Goal: Task Accomplishment & Management: Complete application form

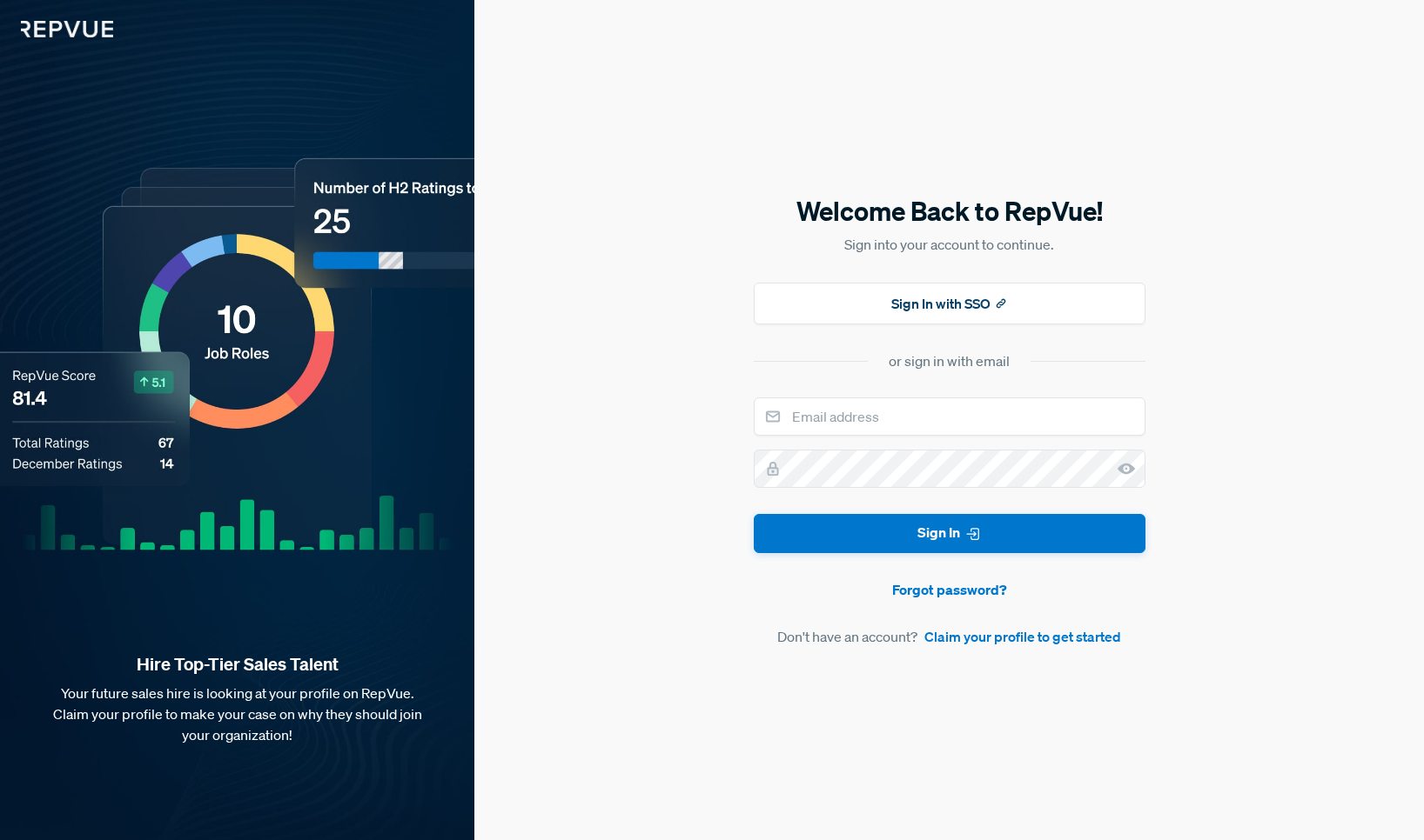
click at [665, 459] on div "Welcome Back to RepVue! Sign into your account to continue. Sign In with SSO or…" at bounding box center [949, 420] width 950 height 840
click at [865, 410] on input "email" at bounding box center [949, 417] width 391 height 38
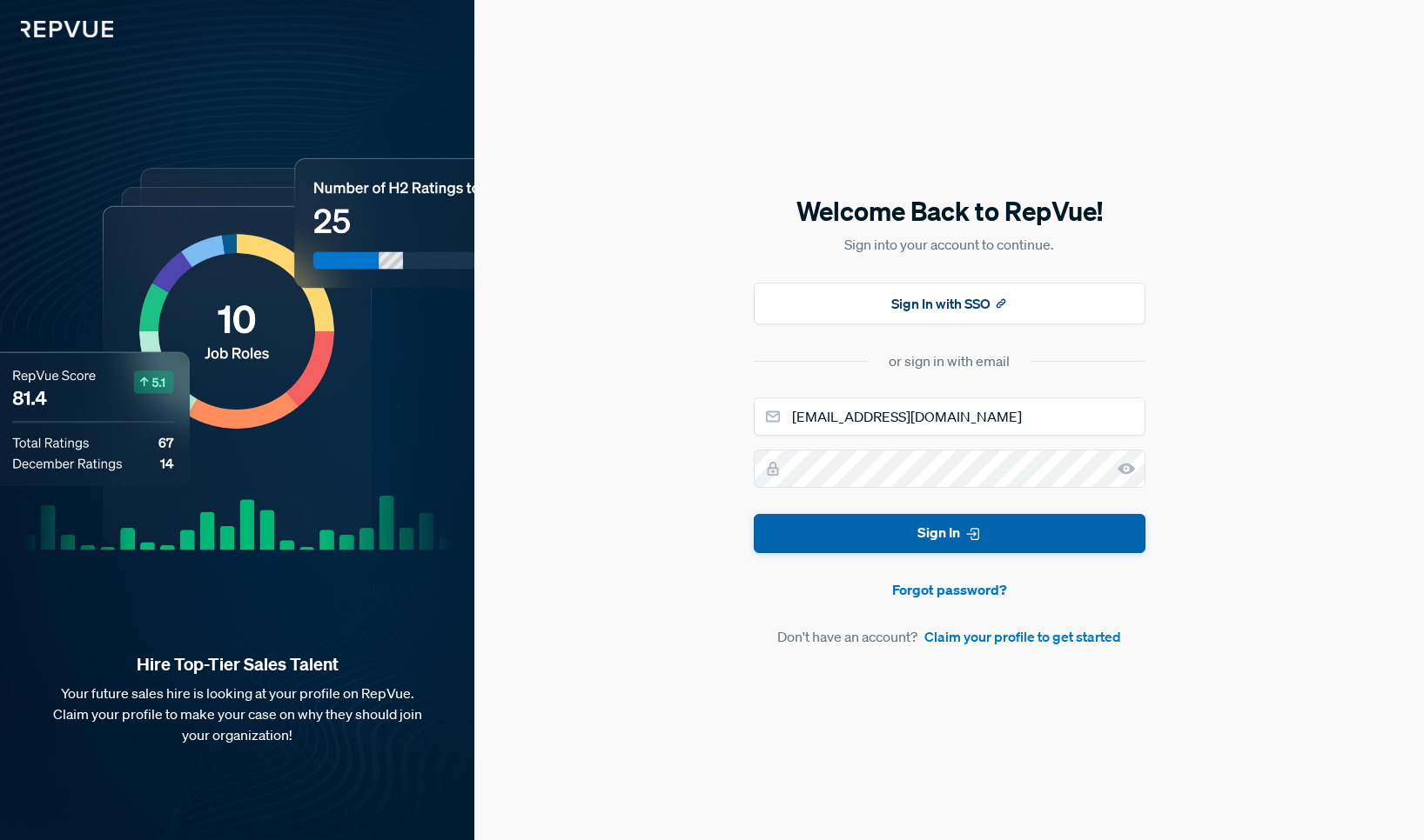
click at [917, 537] on button "Sign In" at bounding box center [949, 534] width 391 height 39
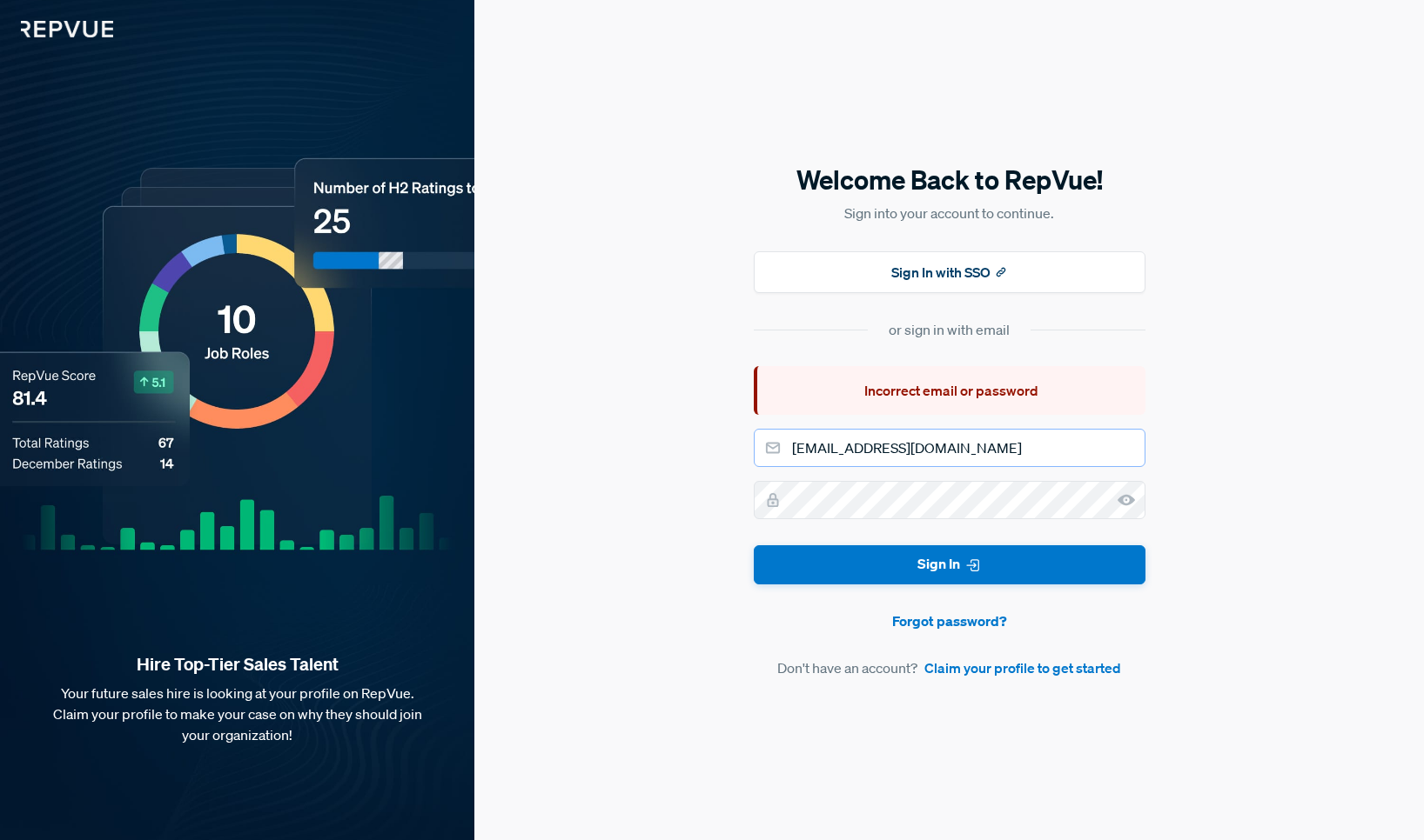
drag, startPoint x: 791, startPoint y: 449, endPoint x: 988, endPoint y: 462, distance: 197.4
click at [988, 451] on input "[EMAIL_ADDRESS][DOMAIN_NAME]" at bounding box center [949, 448] width 391 height 38
type input "[EMAIL_ADDRESS][DOMAIN_NAME]"
click at [966, 549] on button "Sign In" at bounding box center [949, 565] width 391 height 39
click at [994, 676] on link "Claim your profile to get started" at bounding box center [1023, 668] width 197 height 21
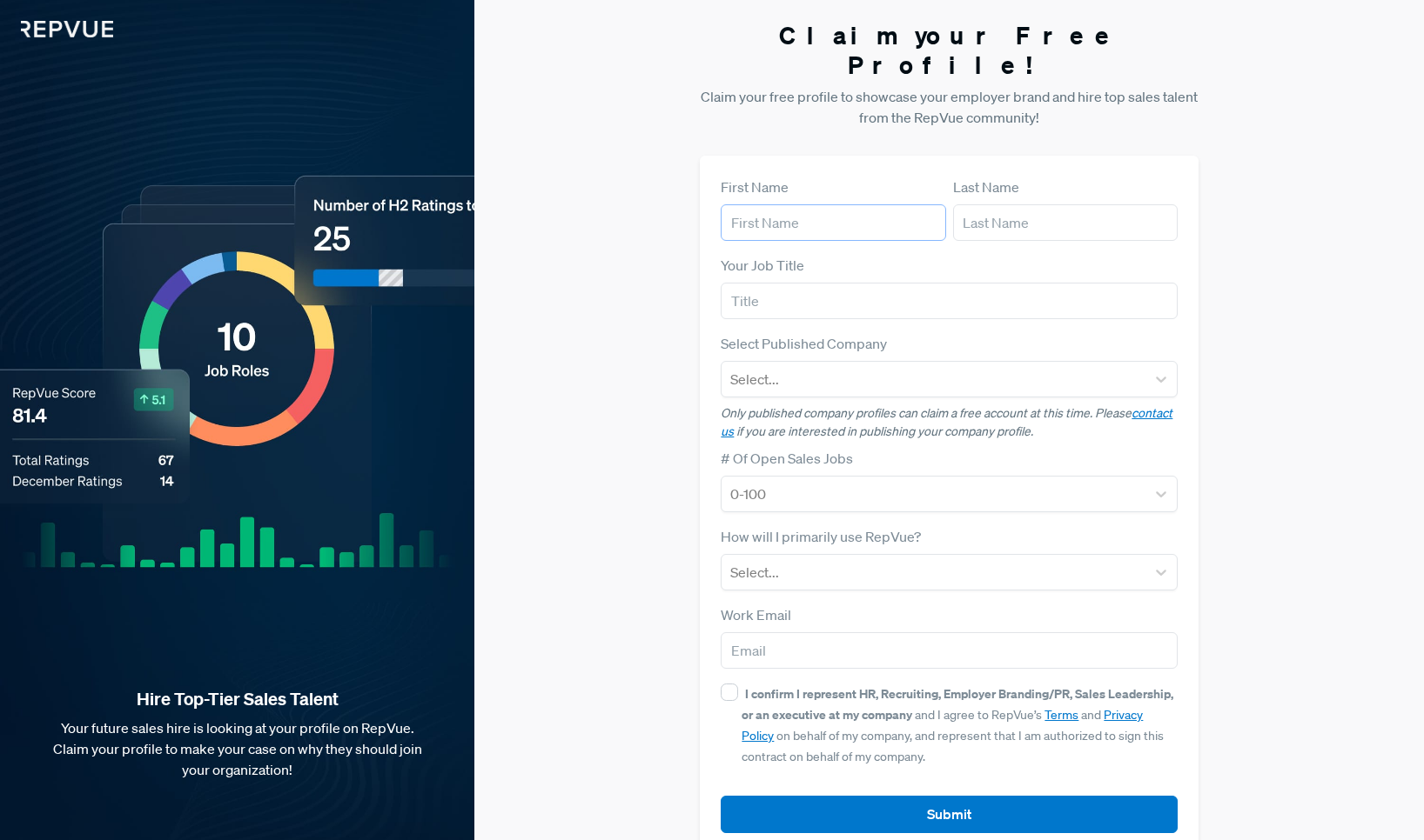
click at [806, 204] on input "text" at bounding box center [833, 223] width 224 height 36
type input "[PERSON_NAME]"
type input "Blot"
click at [778, 283] on input "text" at bounding box center [949, 301] width 457 height 36
type input "Account Executive"
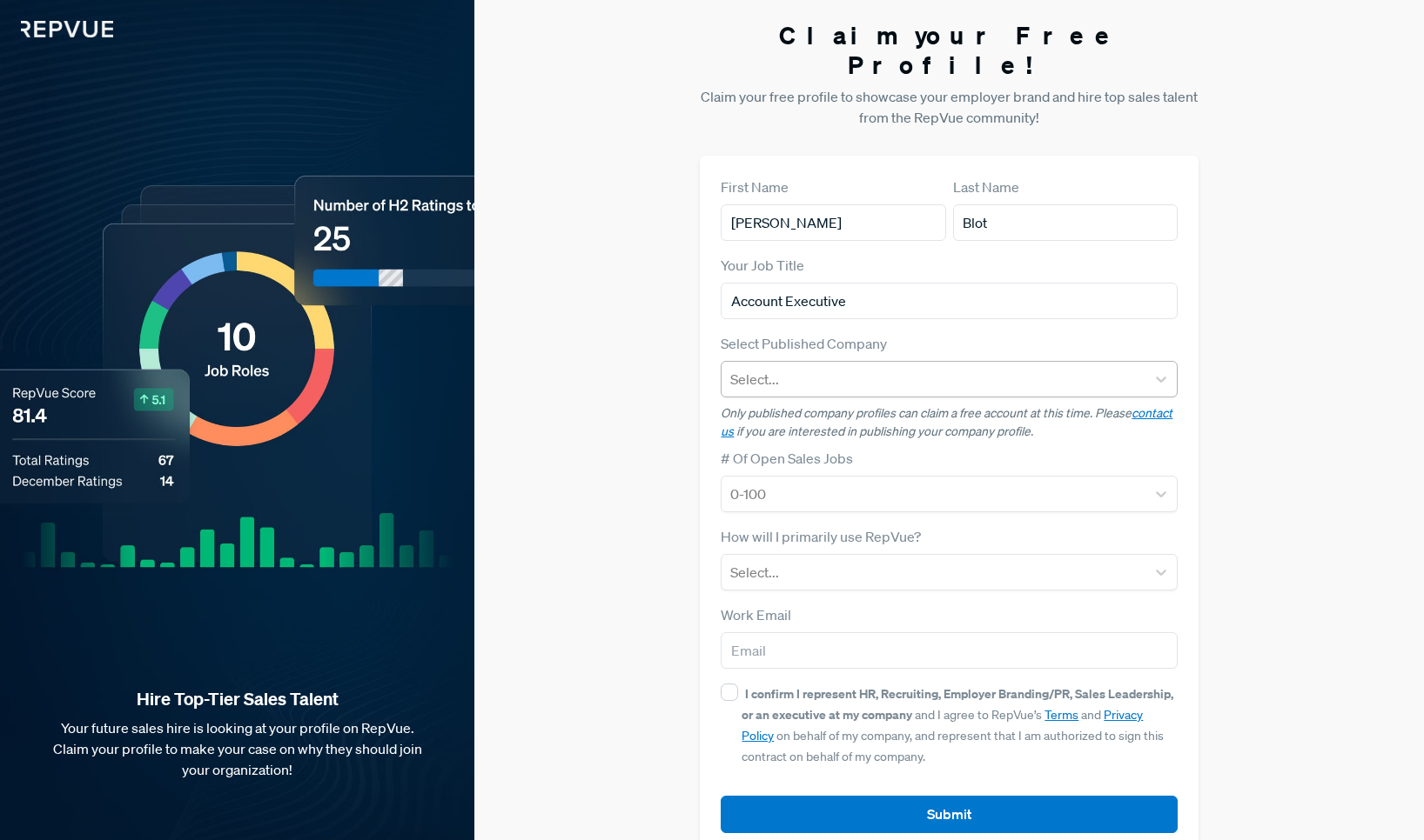
click at [819, 368] on div at bounding box center [932, 379] width 406 height 25
type input "Linked"
click at [788, 408] on div "LinkedIn" at bounding box center [949, 425] width 457 height 35
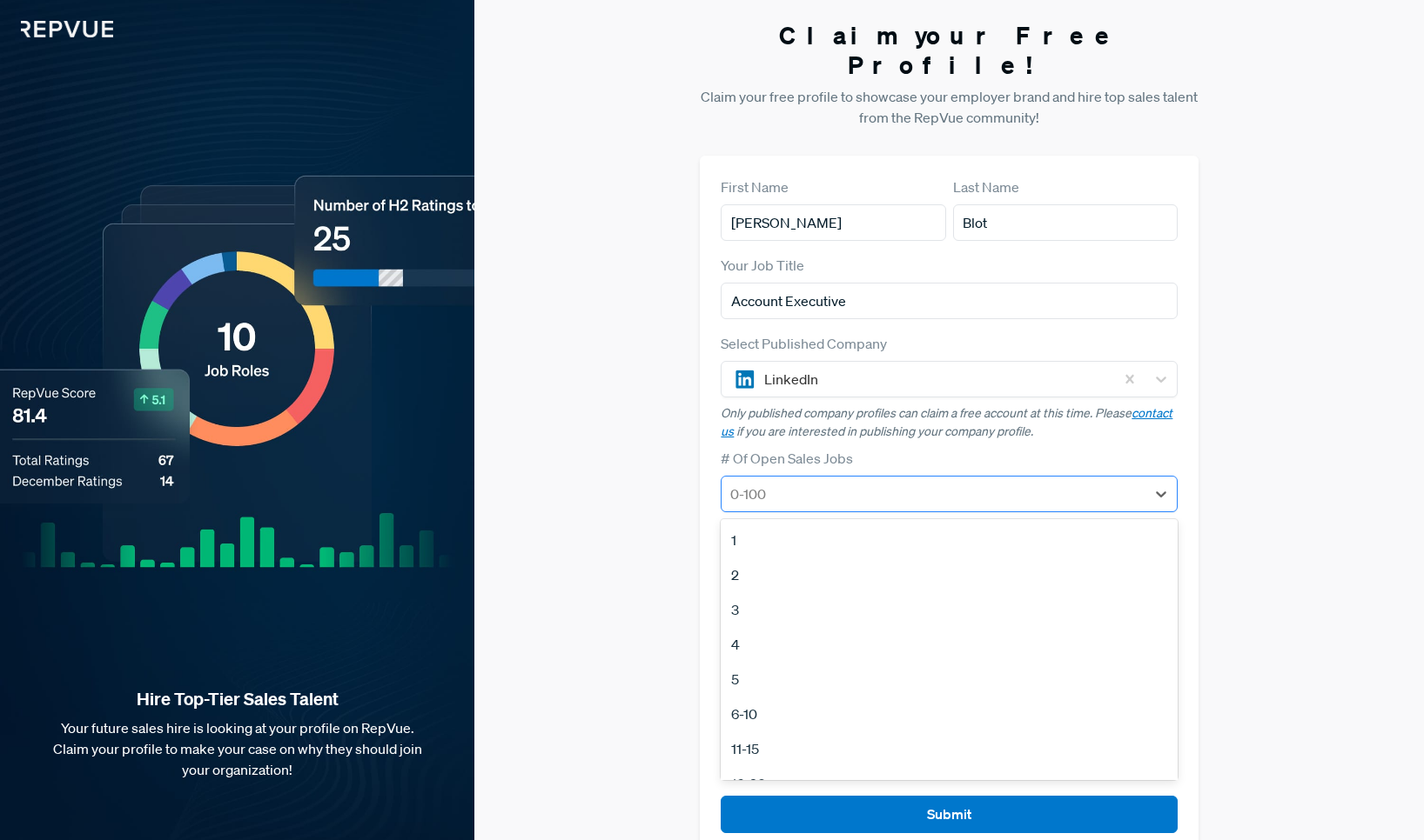
click at [826, 482] on div at bounding box center [932, 493] width 406 height 25
click at [663, 466] on div "Claim your Free Profile! Claim your free profile to showcase your employer bran…" at bounding box center [949, 438] width 950 height 876
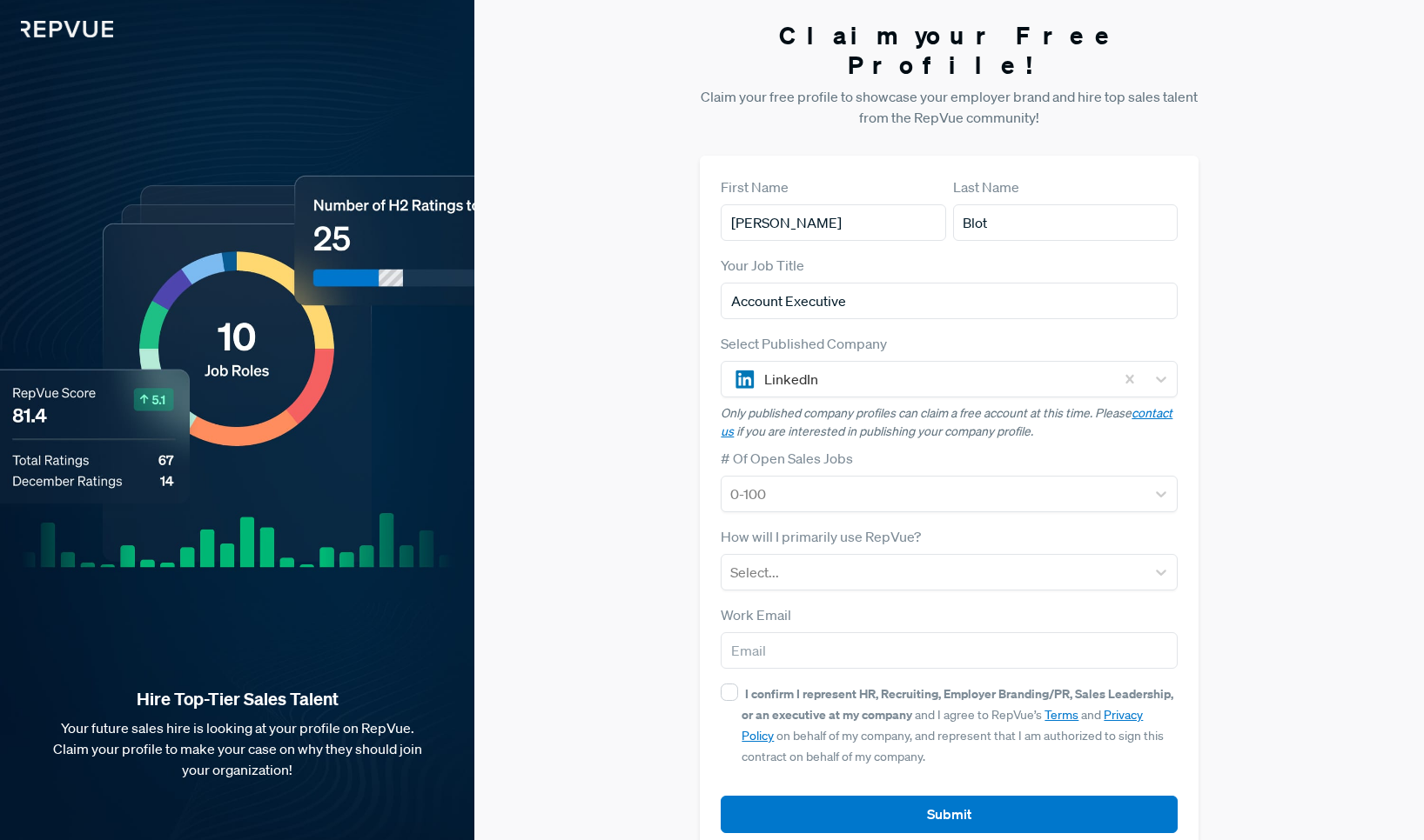
scroll to position [5, 0]
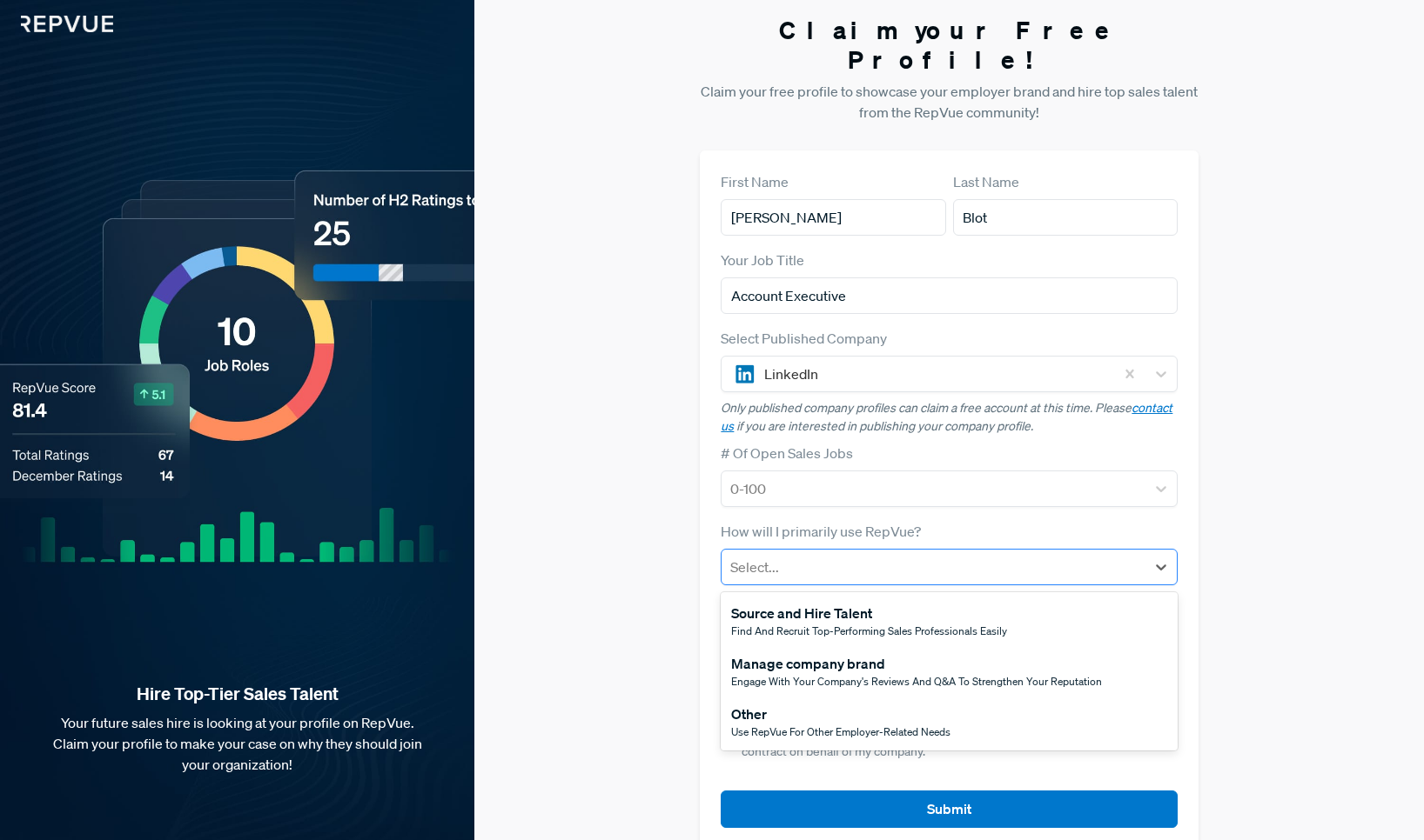
click at [788, 555] on div at bounding box center [932, 567] width 406 height 25
click at [764, 704] on div "Other" at bounding box center [840, 714] width 219 height 21
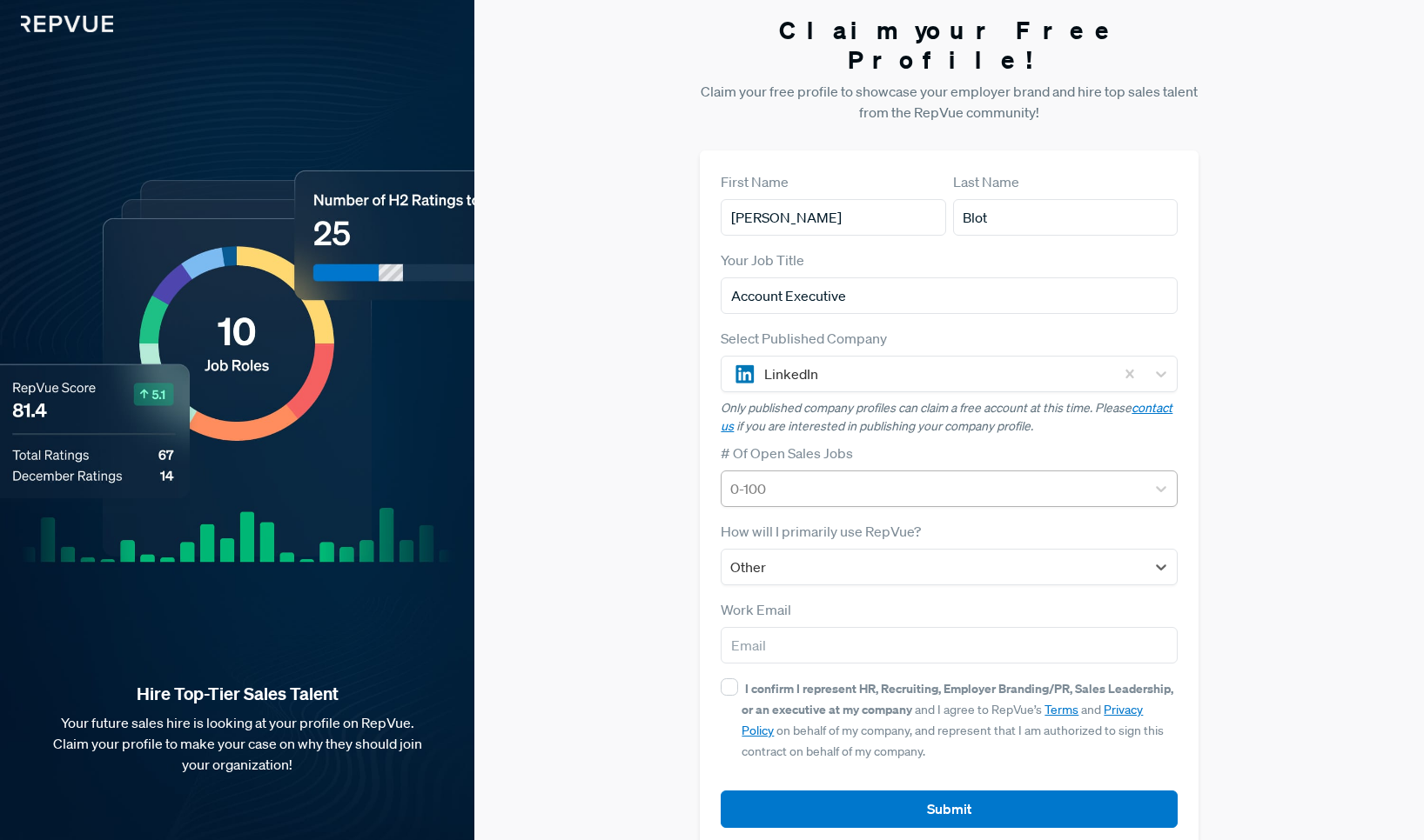
click at [751, 477] on div at bounding box center [932, 489] width 406 height 25
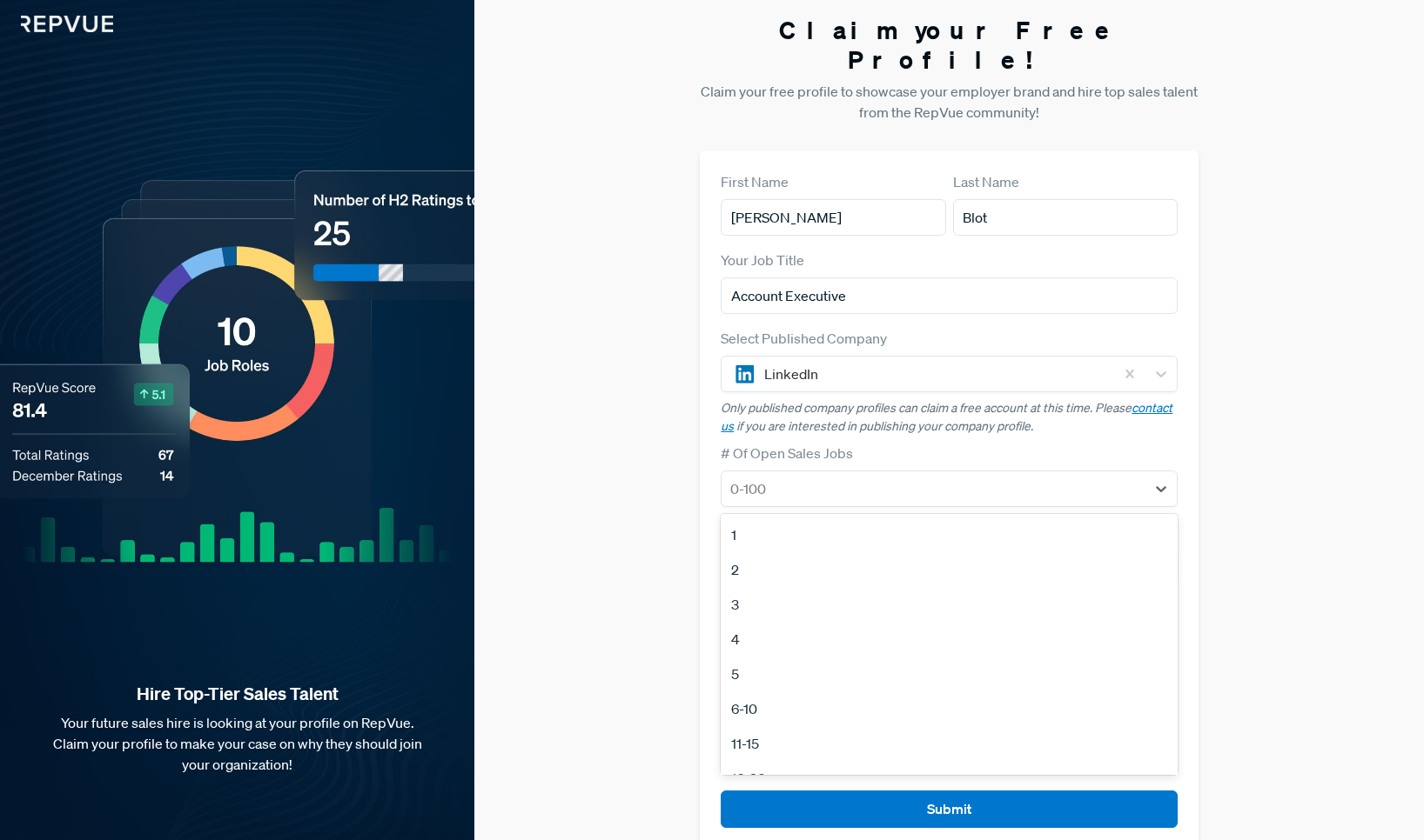
click at [739, 657] on div "5" at bounding box center [949, 674] width 457 height 35
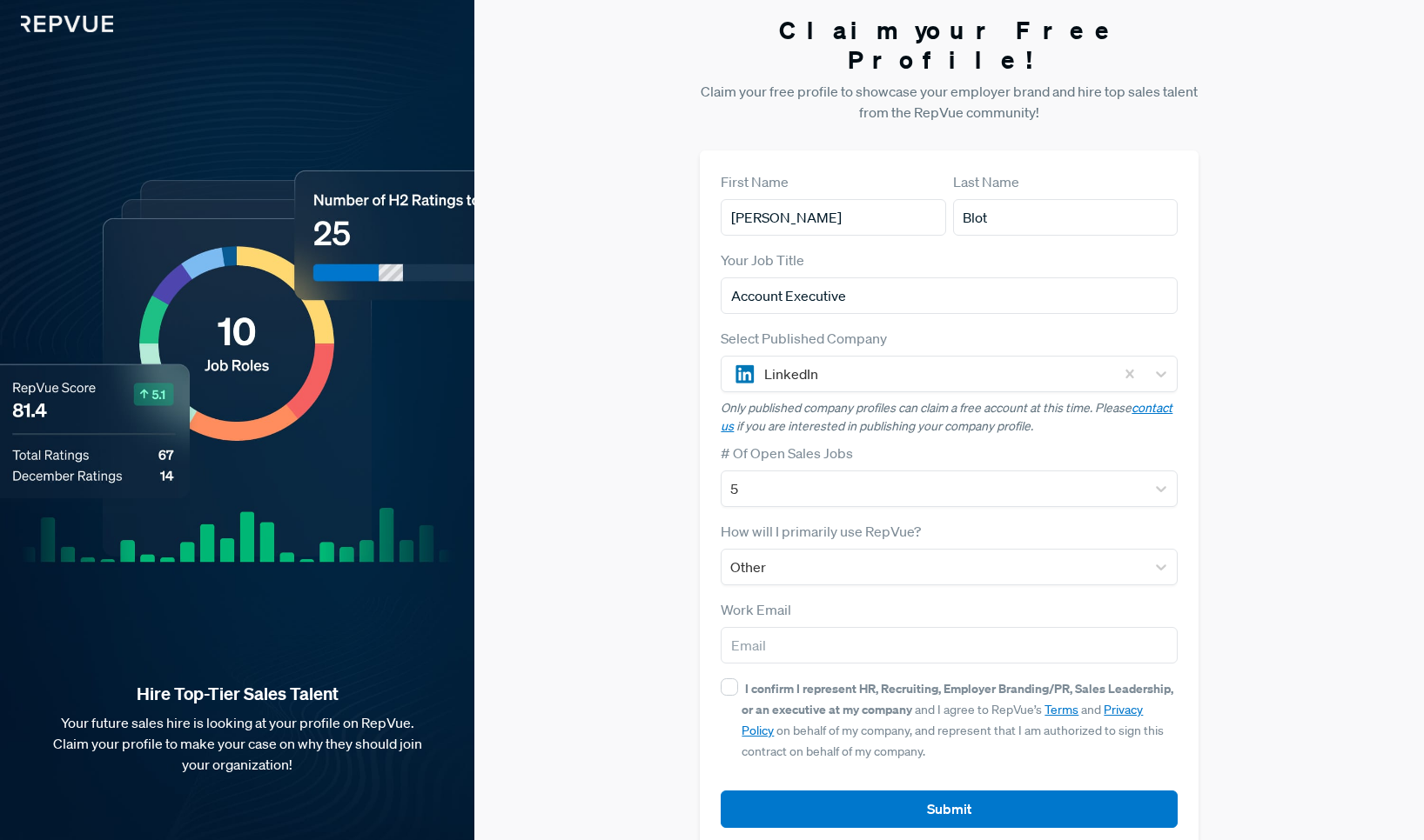
click at [643, 571] on div "Claim your Free Profile! Claim your free profile to showcase your employer bran…" at bounding box center [949, 432] width 950 height 876
click at [726, 679] on input "I confirm I represent HR, Recruiting, Employer Branding/PR, Sales Leadership, o…" at bounding box center [729, 687] width 17 height 17
checkbox input "true"
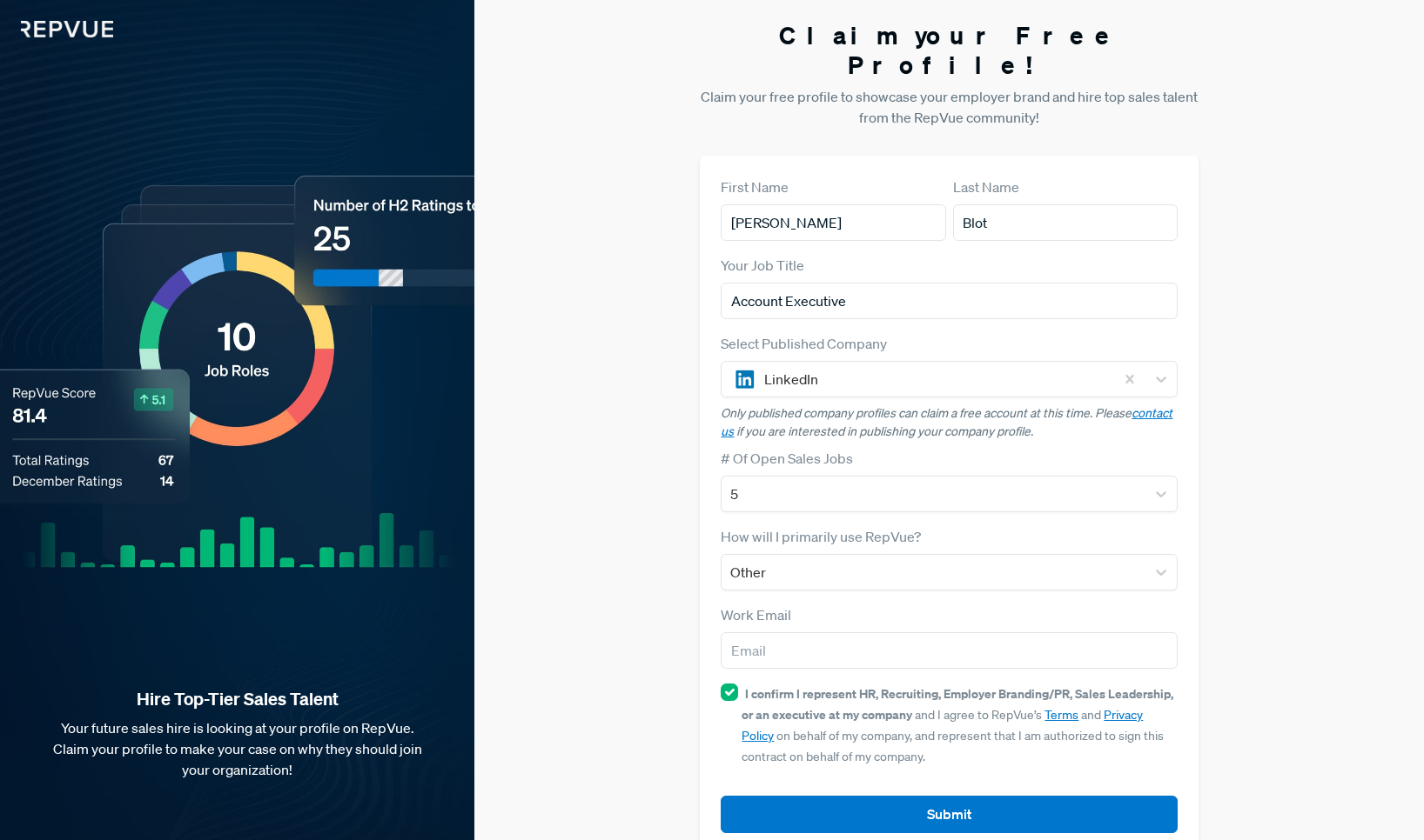
click at [74, 28] on img at bounding box center [57, 18] width 113 height 37
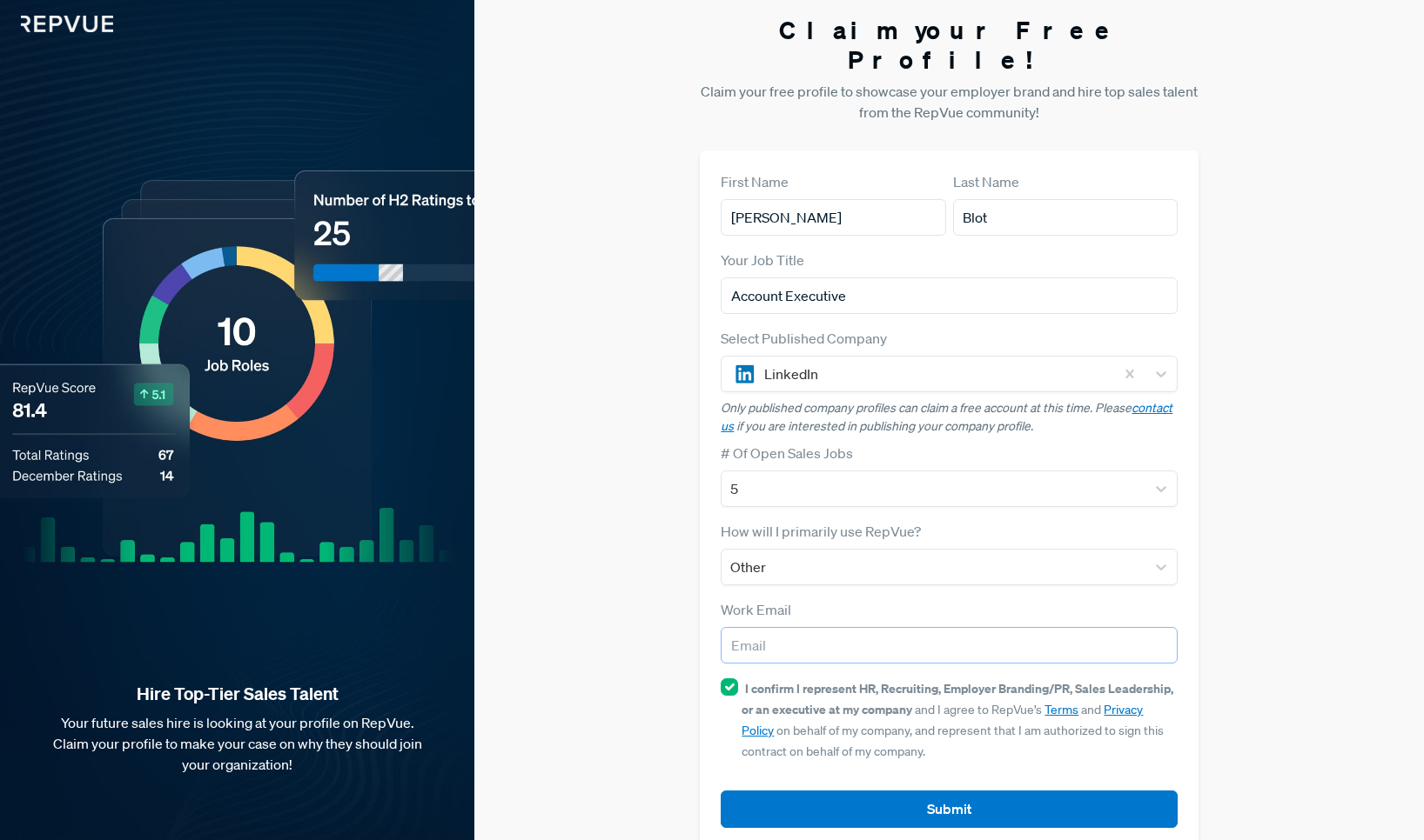
click at [829, 627] on input "email" at bounding box center [949, 646] width 457 height 36
type input "[EMAIL_ADDRESS][DOMAIN_NAME]"
click at [635, 576] on div "Claim your Free Profile! Claim your free profile to showcase your employer bran…" at bounding box center [949, 432] width 950 height 876
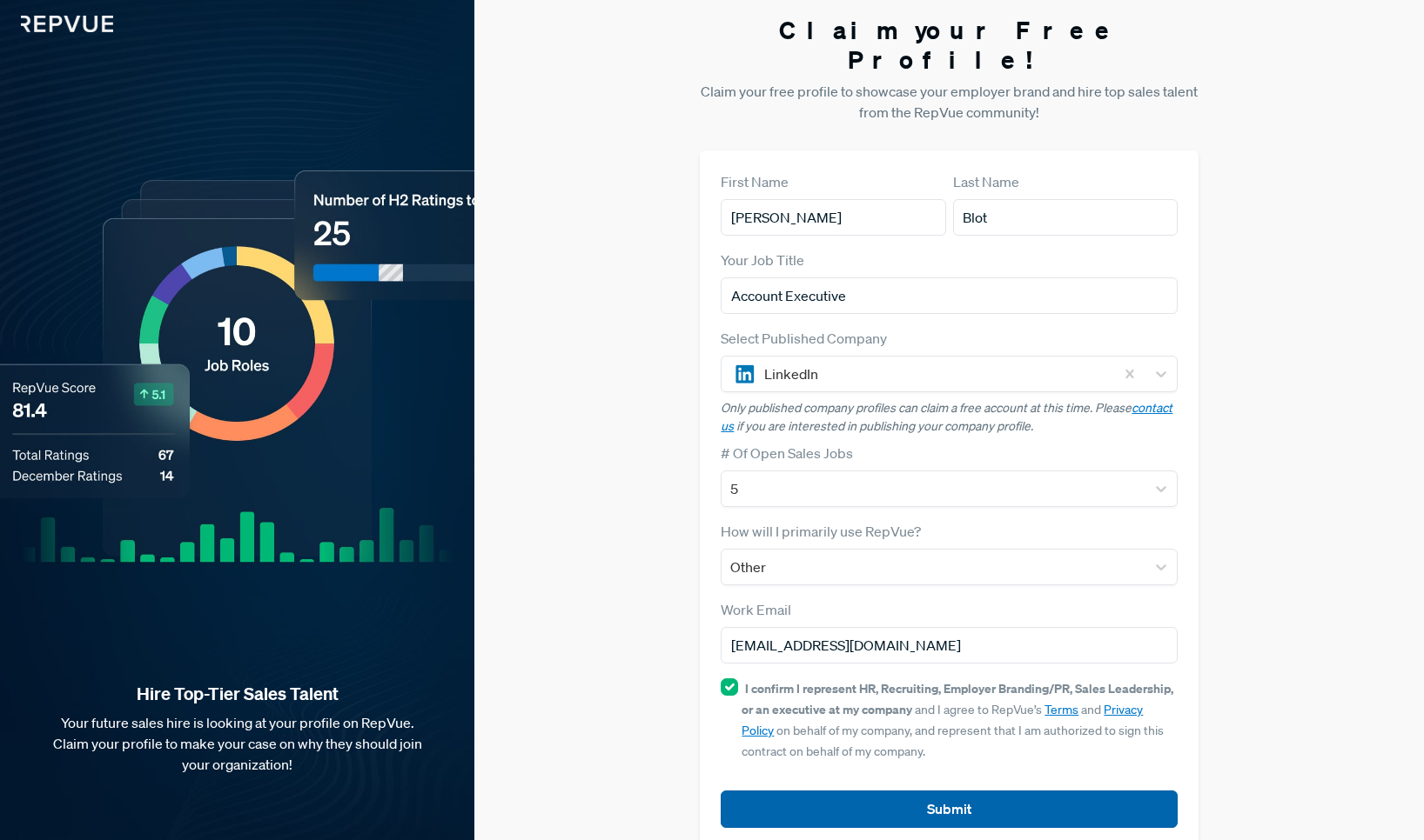
click at [875, 791] on button "Submit" at bounding box center [949, 809] width 457 height 37
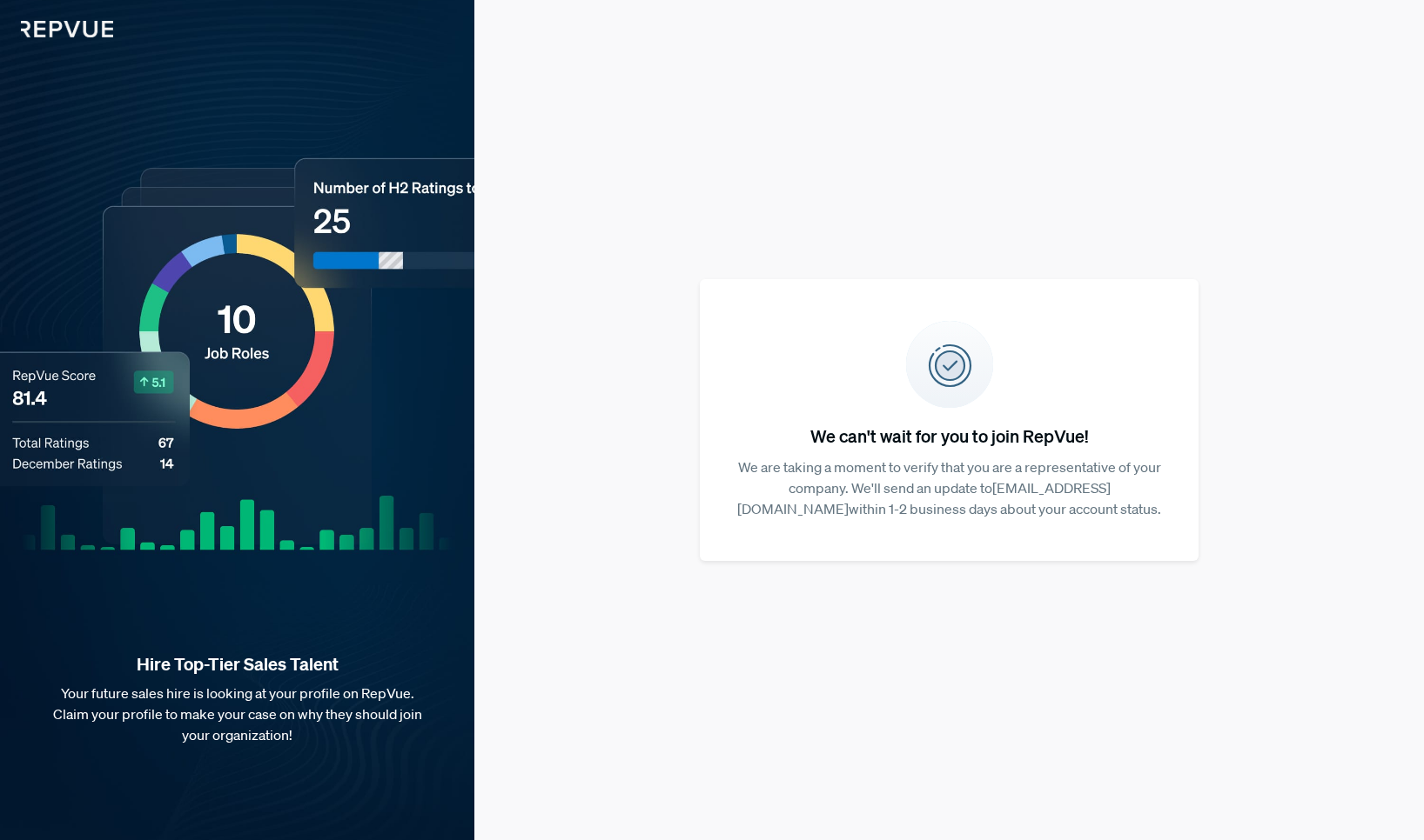
scroll to position [0, 0]
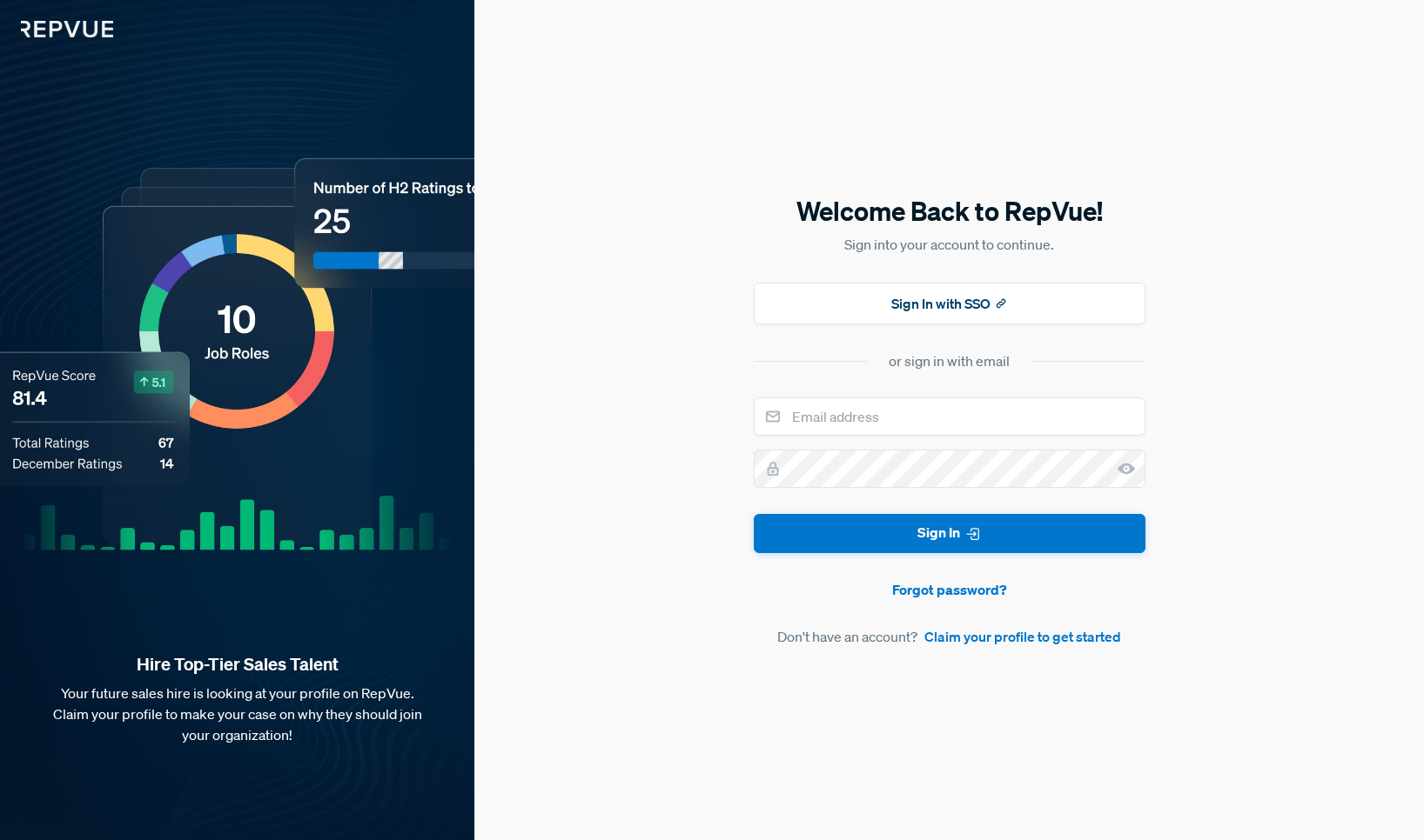
click at [42, 26] on img at bounding box center [57, 18] width 113 height 37
